Goal: Navigation & Orientation: Find specific page/section

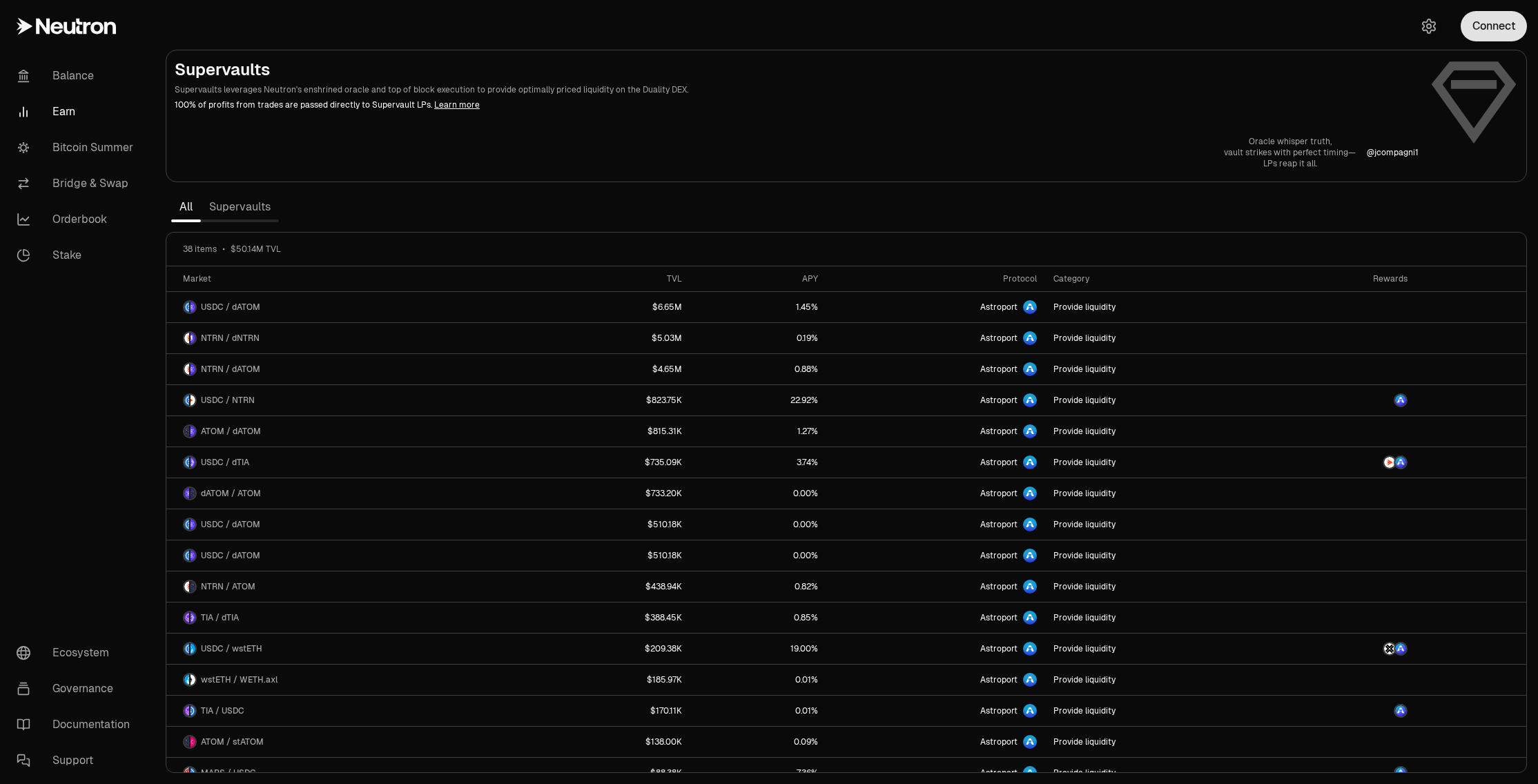
click at [1491, 31] on button "Connect" at bounding box center [1493, 26] width 66 height 31
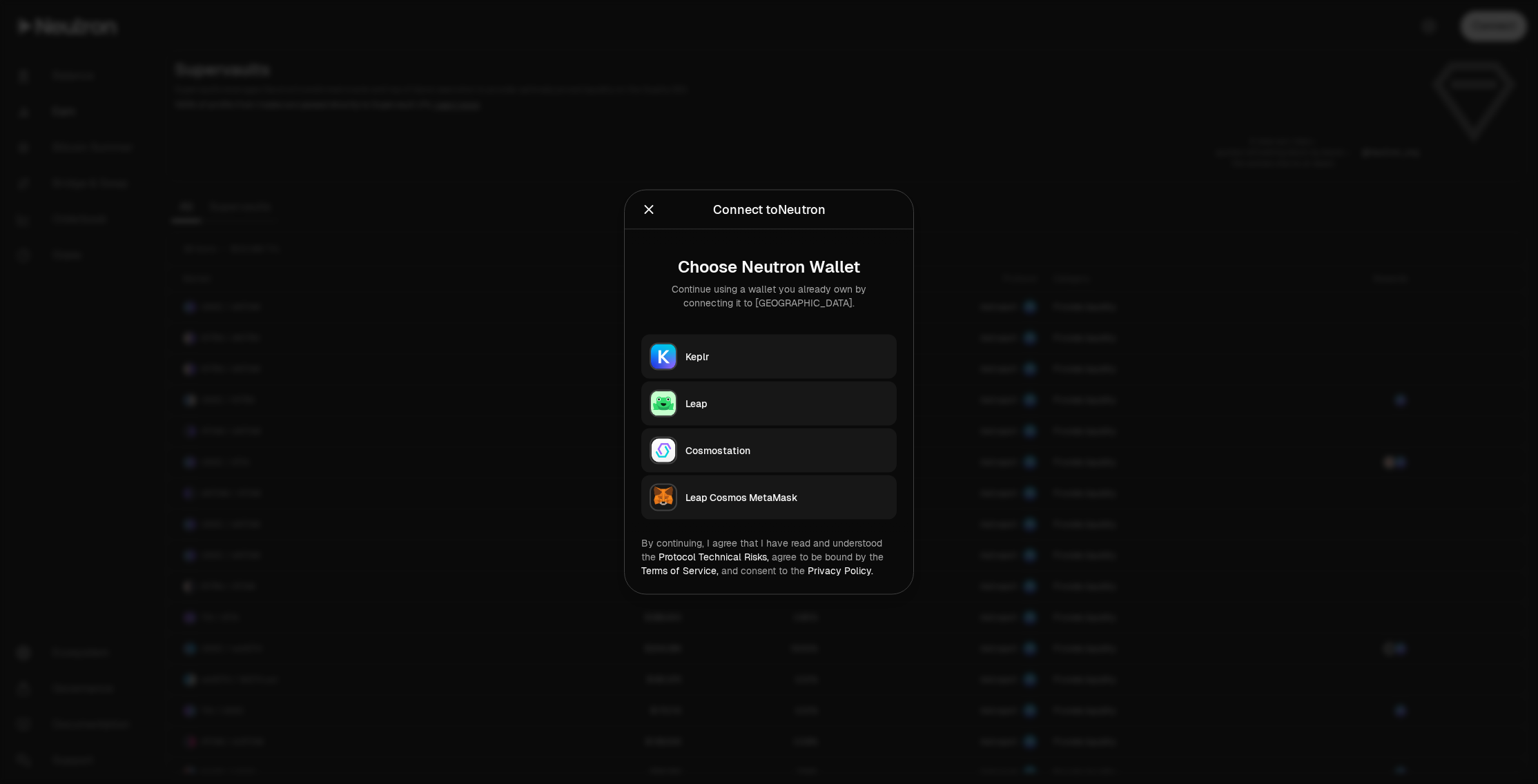
click at [836, 350] on div "Keplr" at bounding box center [786, 356] width 203 height 14
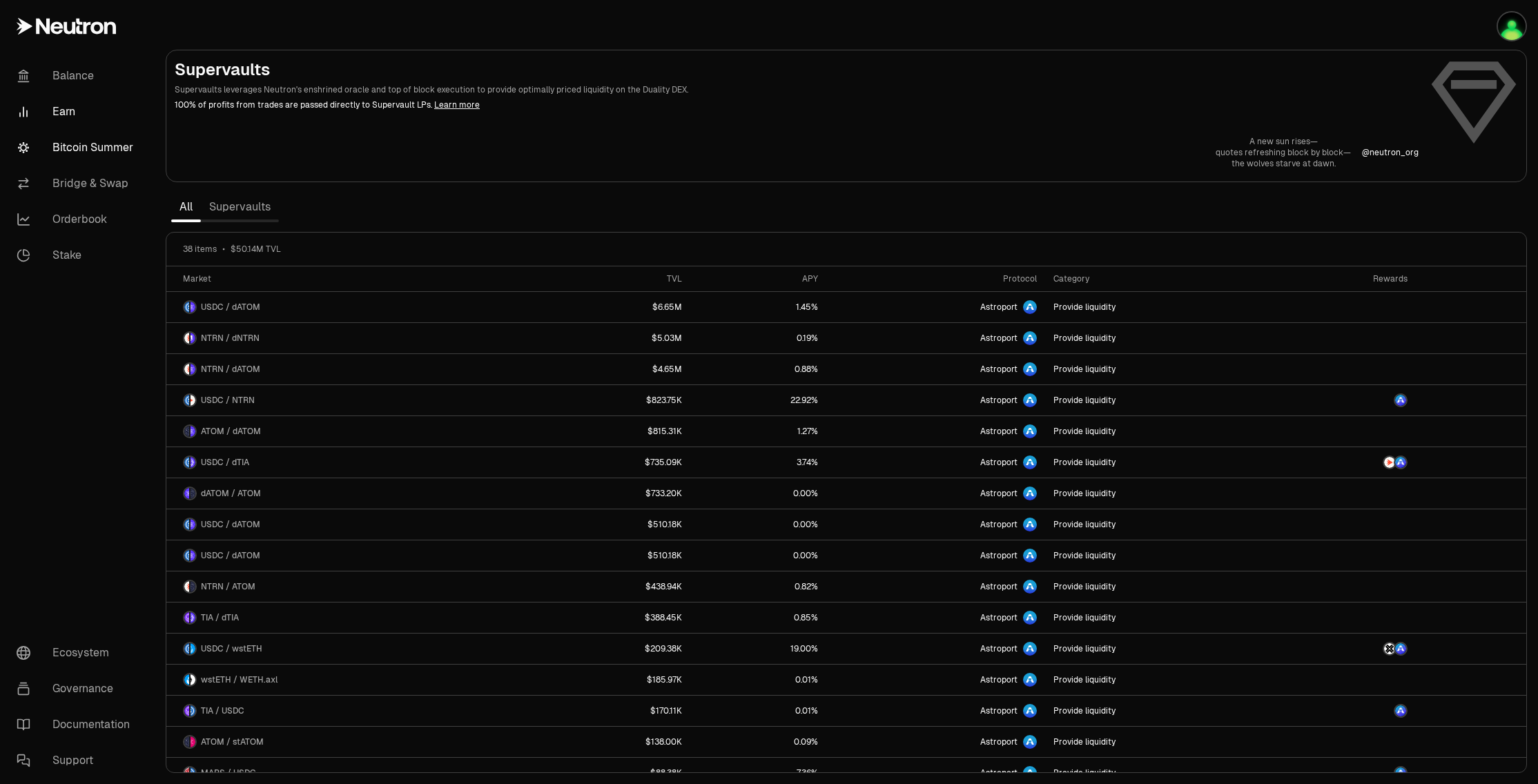
click at [95, 143] on link "Bitcoin Summer" at bounding box center [78, 147] width 144 height 36
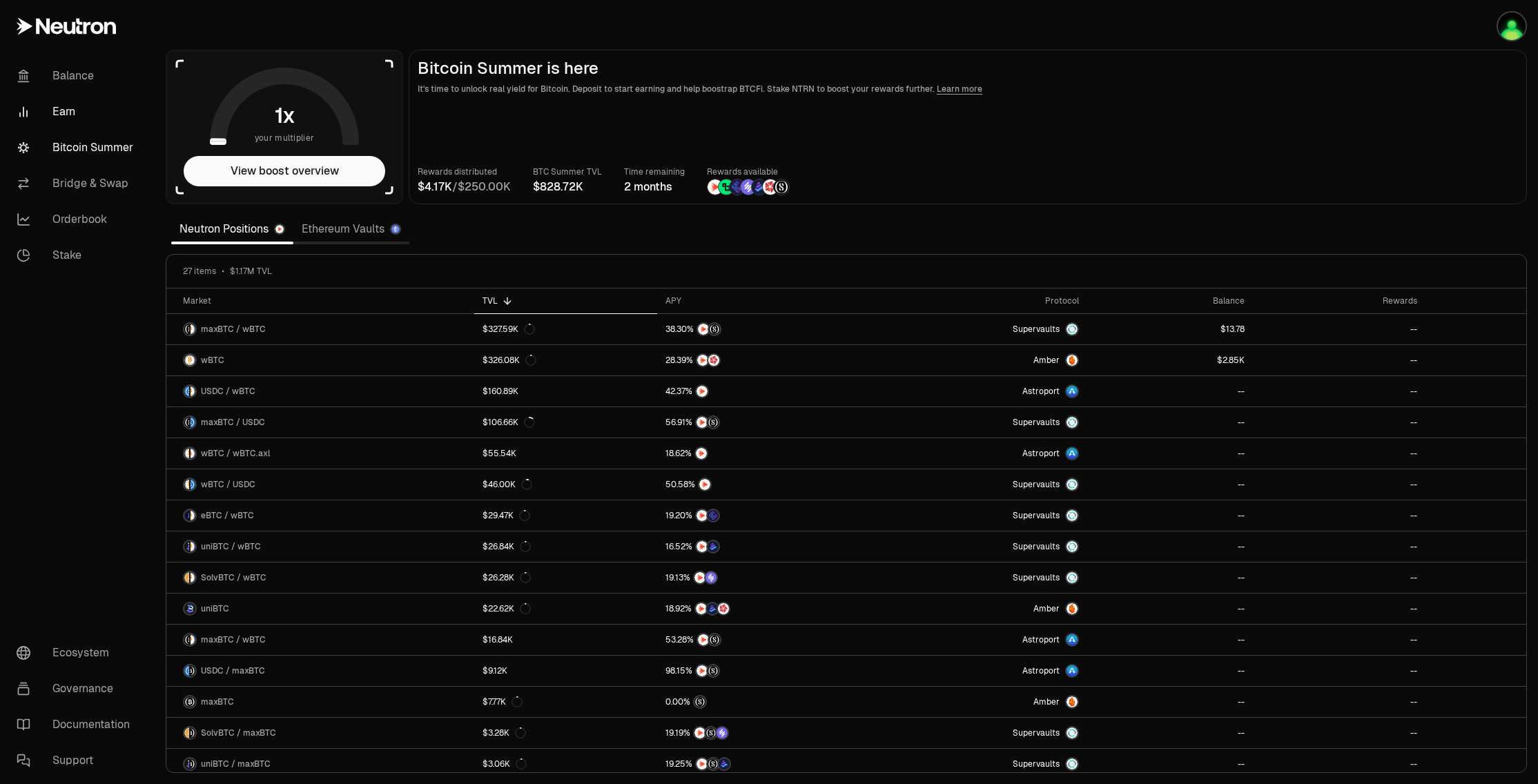
click at [72, 114] on link "Earn" at bounding box center [78, 112] width 144 height 36
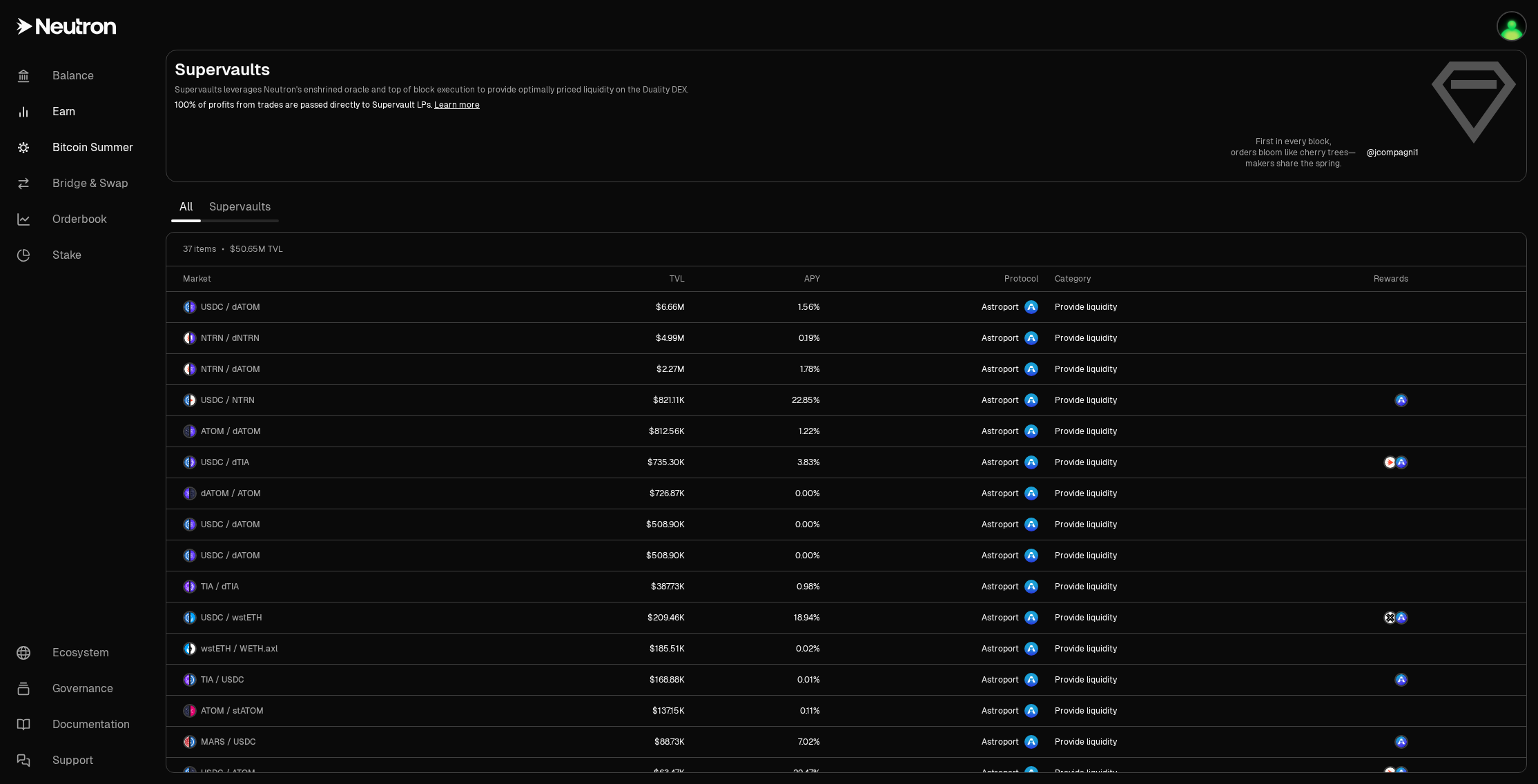
click at [87, 147] on link "Bitcoin Summer" at bounding box center [78, 147] width 144 height 36
